Goal: Task Accomplishment & Management: Manage account settings

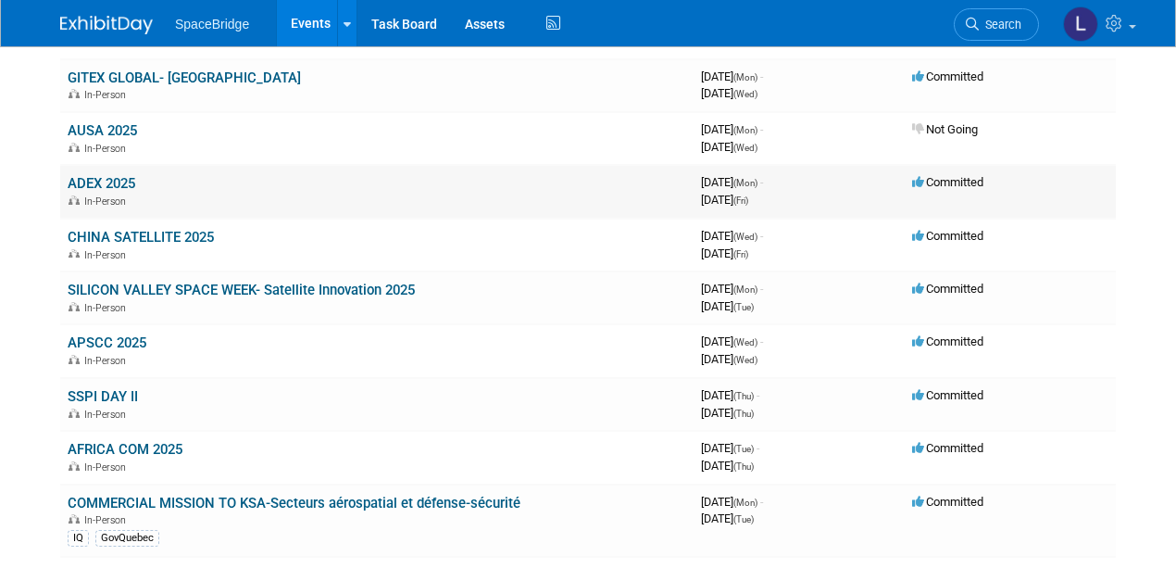
scroll to position [123, 0]
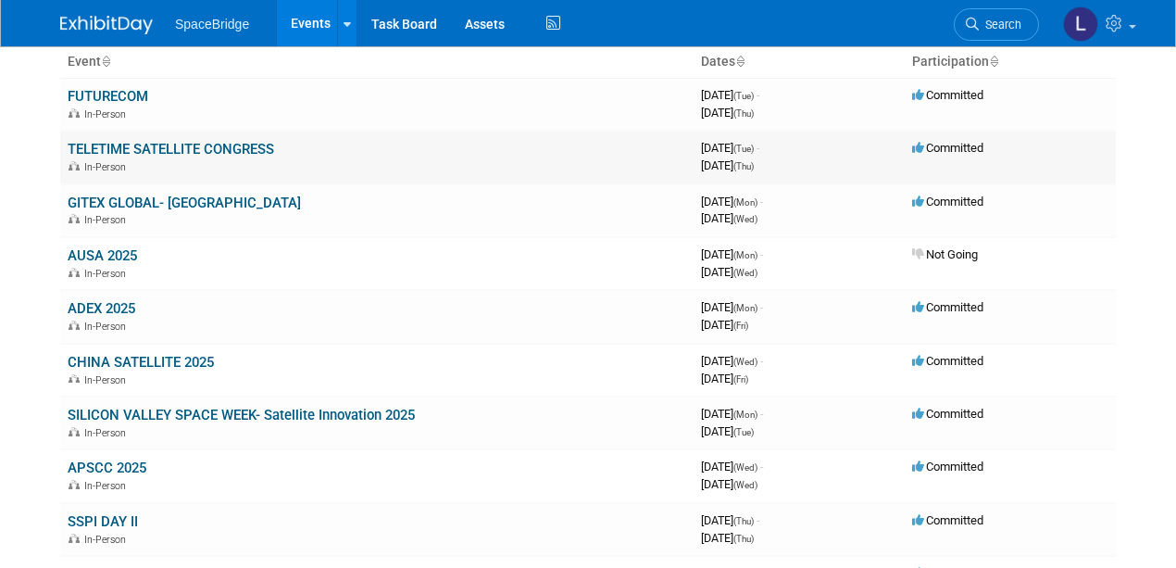
click at [190, 144] on link "TELETIME SATELLITE CONGRESS" at bounding box center [171, 149] width 207 height 17
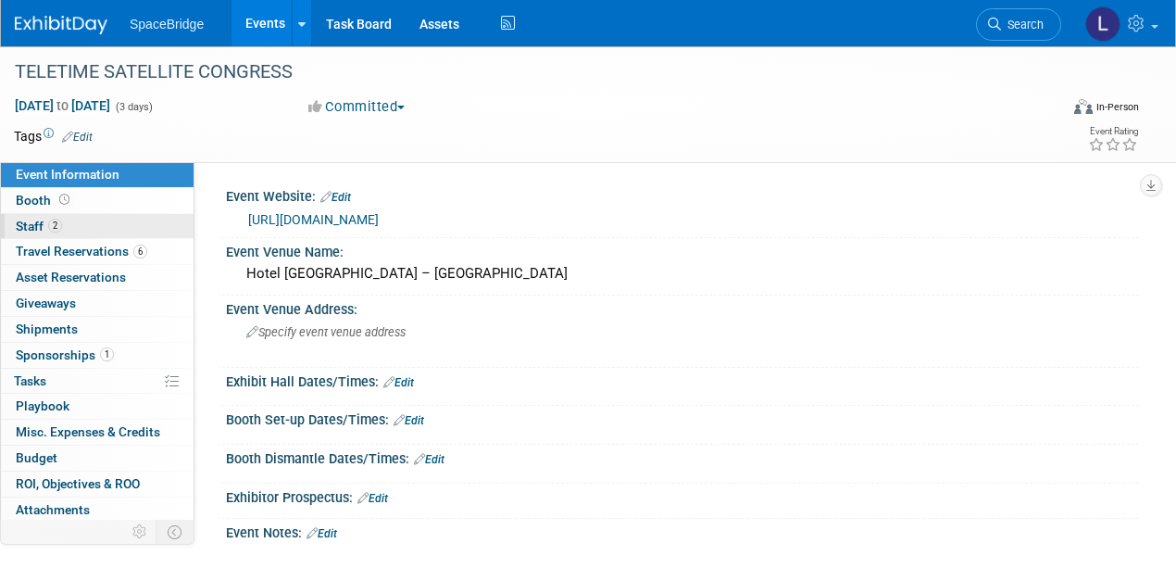
click at [31, 221] on span "Staff 2" at bounding box center [39, 226] width 46 height 15
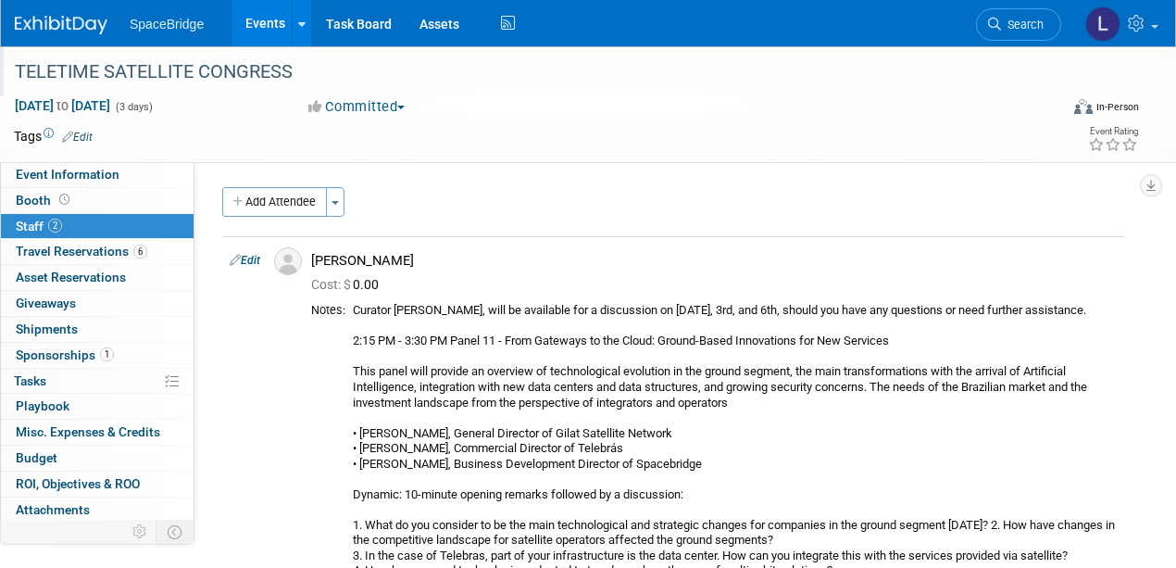
drag, startPoint x: 295, startPoint y: 69, endPoint x: 13, endPoint y: 76, distance: 282.6
click at [13, 76] on div "TELETIME SATELLITE CONGRESS" at bounding box center [525, 72] width 1035 height 33
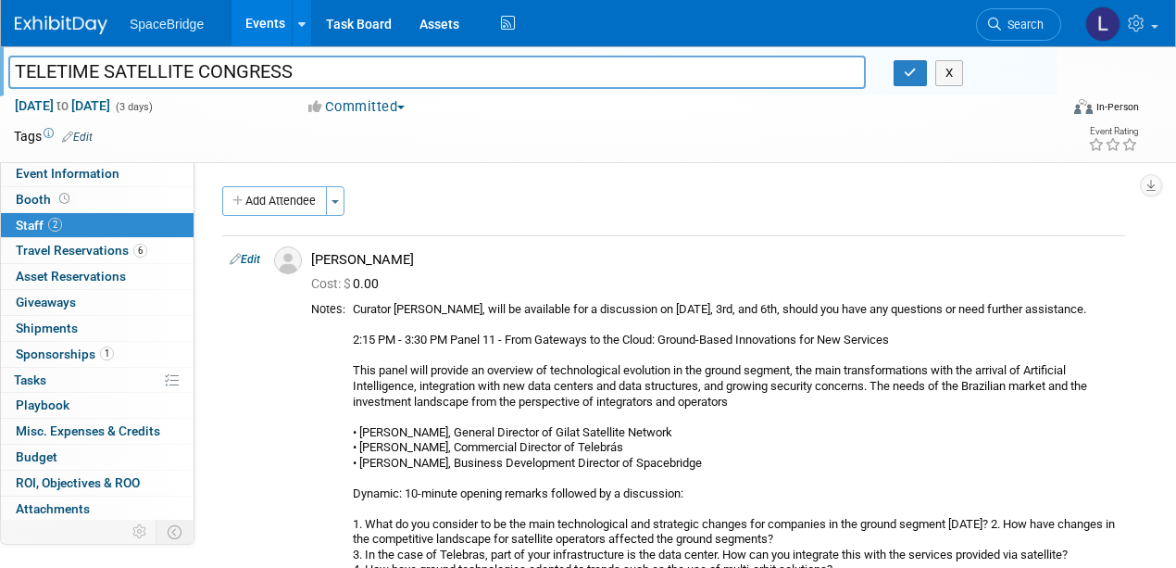
drag, startPoint x: 140, startPoint y: 72, endPoint x: 449, endPoint y: 141, distance: 316.9
click at [450, 144] on div "Tags Edit Event Rating" at bounding box center [576, 140] width 1153 height 32
drag, startPoint x: 295, startPoint y: 69, endPoint x: -18, endPoint y: 69, distance: 312.2
click at [0, 69] on html "SpaceBridge Events Add Event Bulk Upload Events Shareable Event Boards Recently…" at bounding box center [588, 284] width 1176 height 568
click at [445, 213] on div "Add Attendee Toggle Dropdown Quick -Tag Attendees Apply" at bounding box center [673, 201] width 903 height 30
